Goal: Navigation & Orientation: Find specific page/section

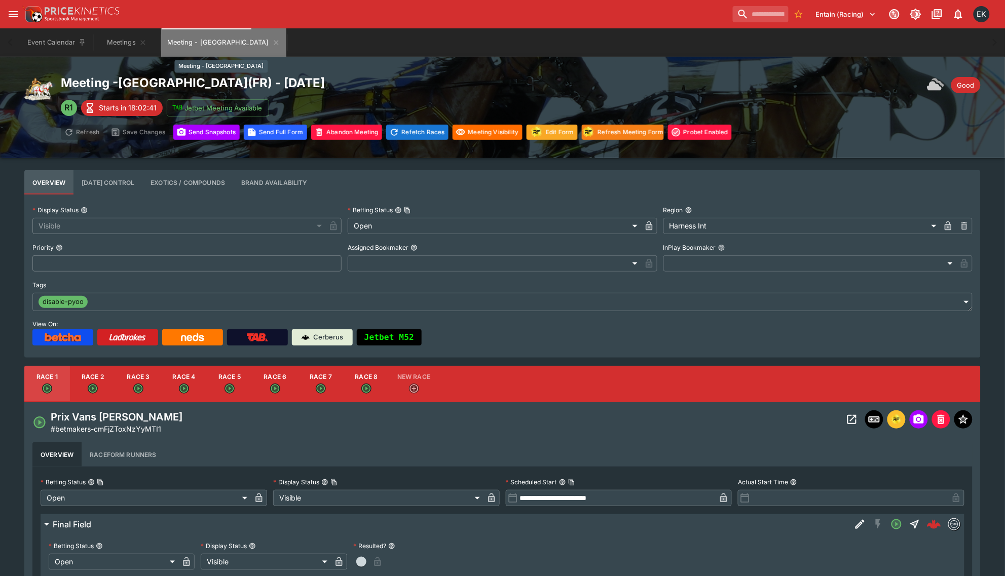
drag, startPoint x: 242, startPoint y: 42, endPoint x: 274, endPoint y: 44, distance: 32.5
click at [274, 44] on div "Event Calendar Meetings Meeting - [GEOGRAPHIC_DATA]" at bounding box center [502, 42] width 964 height 28
click at [272, 41] on icon "Meeting - Cherbourg" at bounding box center [276, 43] width 8 height 8
